Goal: Information Seeking & Learning: Understand process/instructions

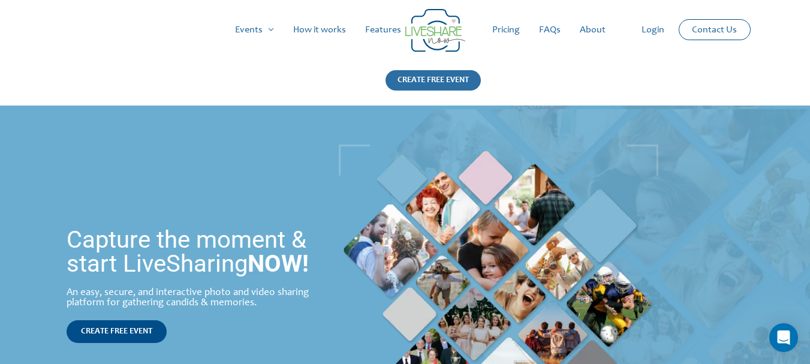
click at [457, 76] on div "CREATE FREE EVENT" at bounding box center [433, 80] width 95 height 20
click at [311, 22] on link "How it works" at bounding box center [320, 30] width 72 height 38
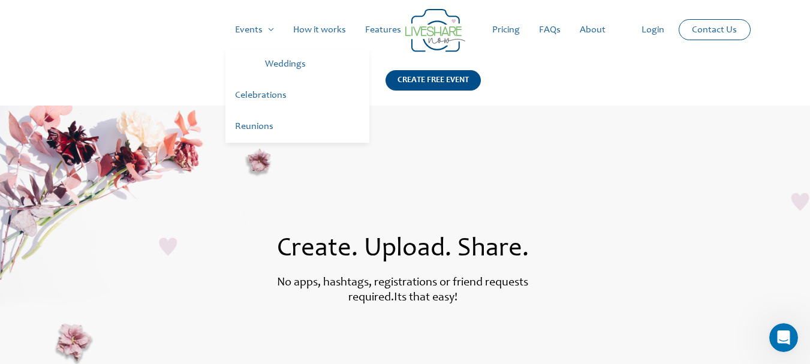
click at [267, 32] on link "Events" at bounding box center [254, 30] width 58 height 38
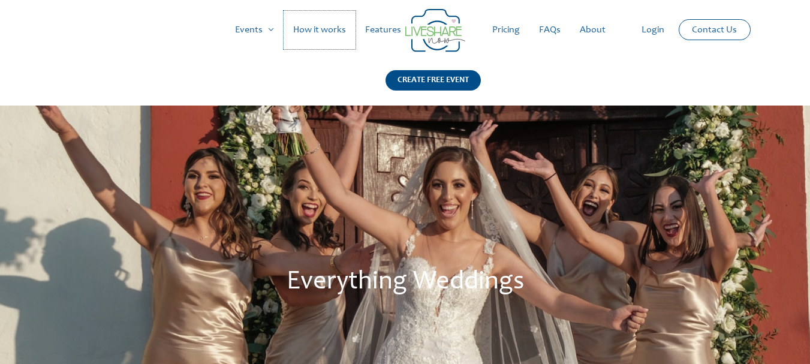
click at [317, 30] on link "How it works" at bounding box center [320, 30] width 72 height 38
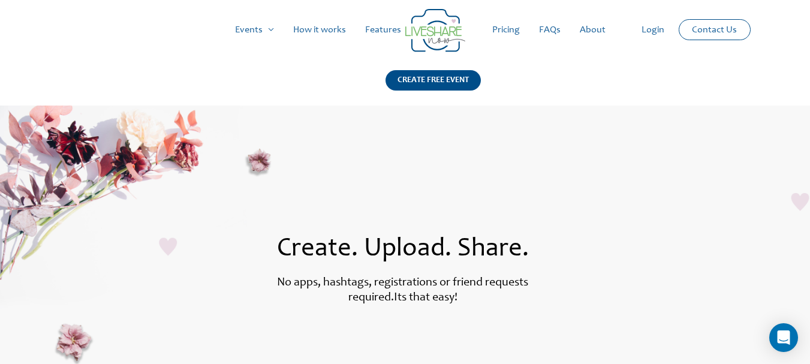
click at [545, 30] on link "FAQs" at bounding box center [550, 30] width 41 height 38
